Goal: Register for event/course

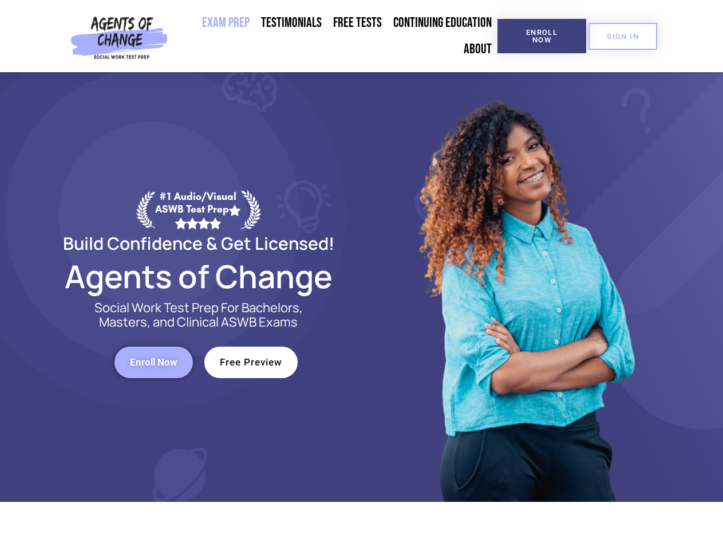
click at [362, 275] on div at bounding box center [525, 287] width 326 height 430
click at [542, 36] on span "Enroll Now" at bounding box center [542, 36] width 52 height 15
click at [623, 36] on span "SIGN IN" at bounding box center [623, 36] width 32 height 7
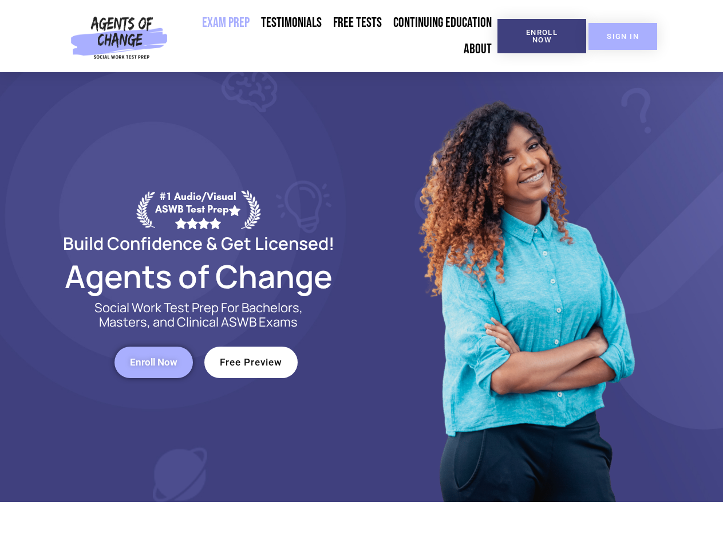
click at [153, 362] on span "Enroll Now" at bounding box center [154, 362] width 48 height 10
click at [251, 362] on span "Free Preview" at bounding box center [251, 362] width 62 height 10
